Goal: Navigation & Orientation: Go to known website

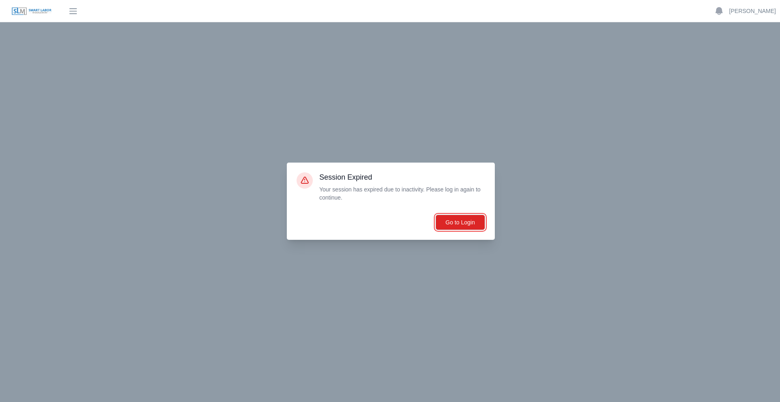
click at [454, 217] on button "Go to Login" at bounding box center [460, 221] width 50 height 15
